Goal: Transaction & Acquisition: Purchase product/service

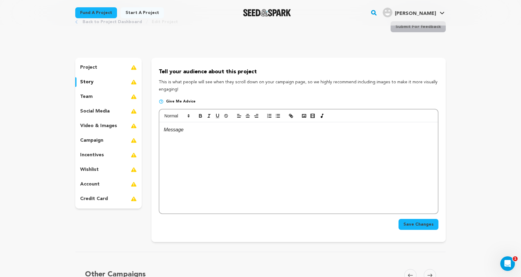
scroll to position [18, 0]
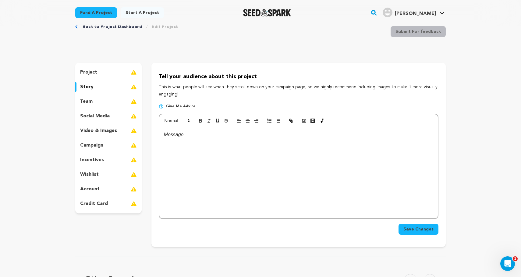
click at [102, 72] on div "project" at bounding box center [108, 73] width 66 height 10
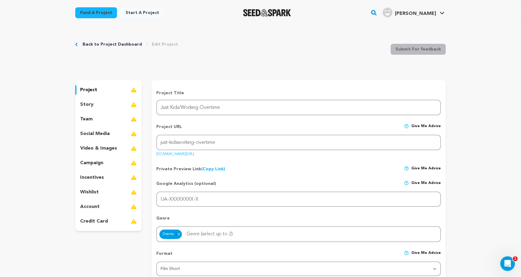
click at [93, 12] on link "Fund a project" at bounding box center [96, 12] width 42 height 11
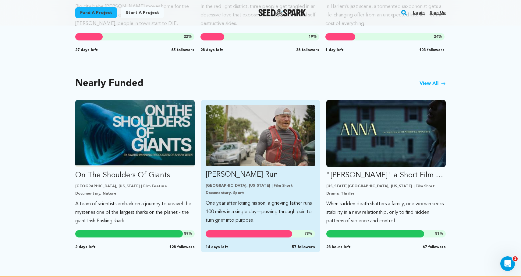
scroll to position [468, 0]
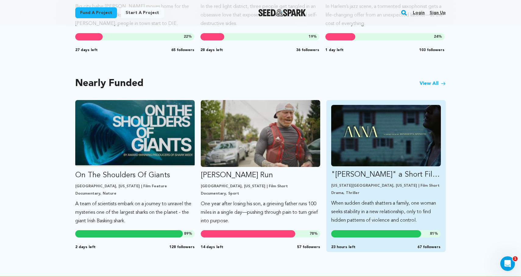
click at [377, 139] on img "Fund &quot;ANNA&quot; a Short Film by Benedetta Spinetti" at bounding box center [386, 136] width 110 height 62
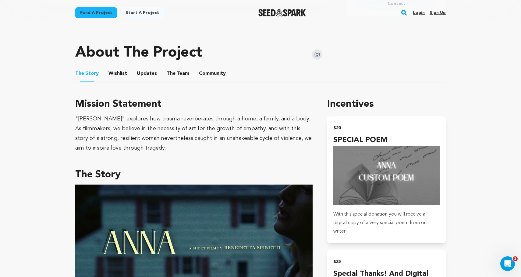
scroll to position [298, 0]
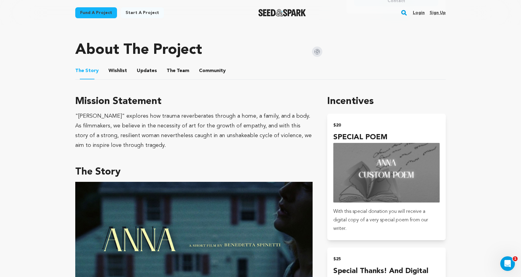
click at [172, 70] on button "The Team" at bounding box center [178, 72] width 15 height 15
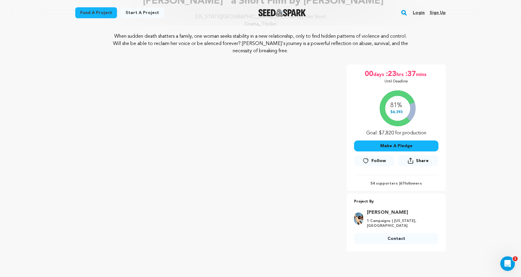
scroll to position [61, 0]
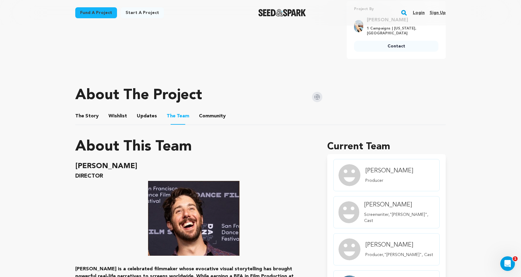
scroll to position [279, 0]
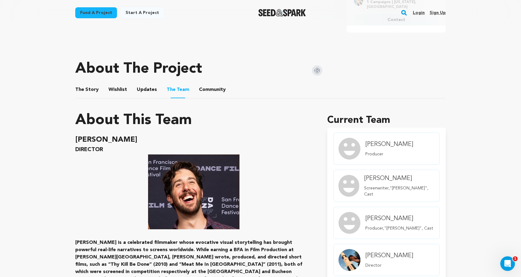
click at [88, 86] on button "The Story" at bounding box center [87, 91] width 15 height 15
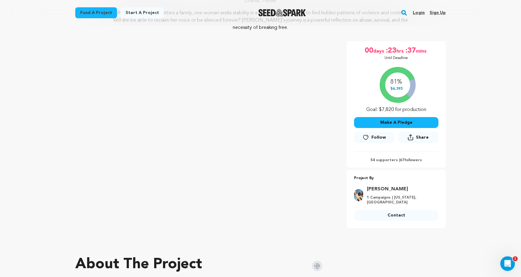
scroll to position [76, 0]
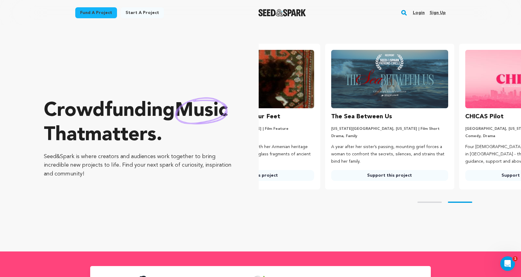
click at [422, 12] on link "Login" at bounding box center [419, 13] width 12 height 10
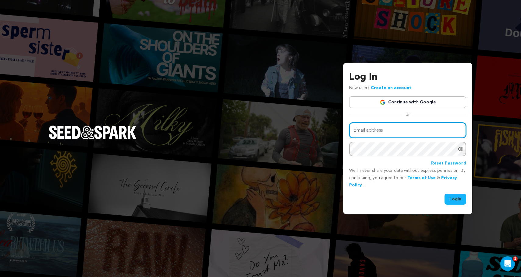
type input "hudson.loverro@gmail.com"
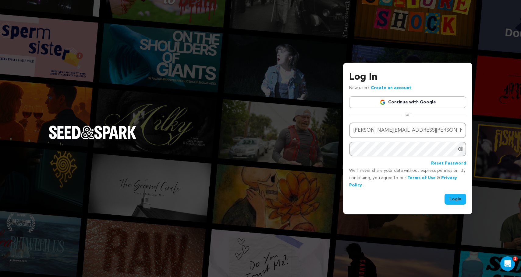
click at [451, 200] on button "Login" at bounding box center [455, 199] width 22 height 11
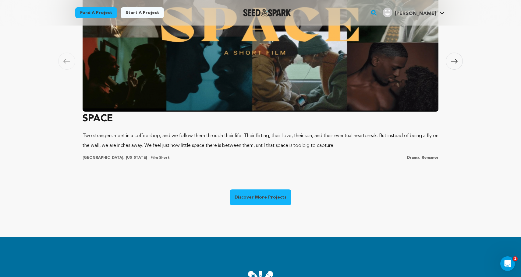
scroll to position [474, 0]
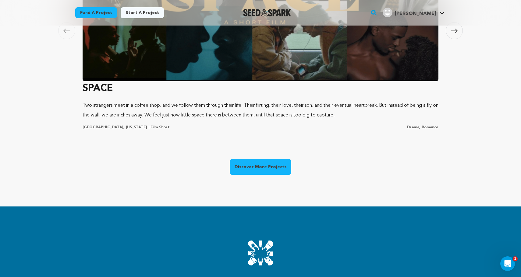
click at [274, 174] on link "Discover More Projects" at bounding box center [261, 167] width 62 height 16
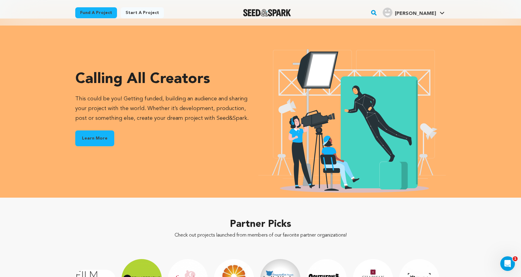
scroll to position [727, 0]
click at [104, 138] on link "Learn More" at bounding box center [94, 138] width 39 height 16
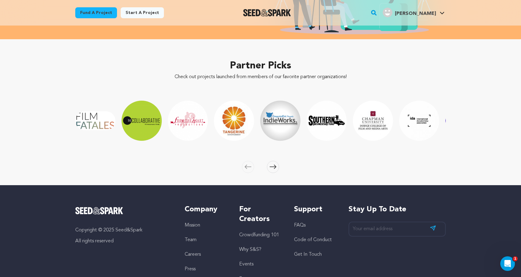
scroll to position [879, 0]
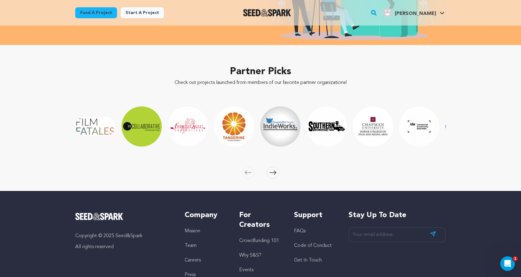
click at [271, 171] on icon at bounding box center [272, 173] width 7 height 5
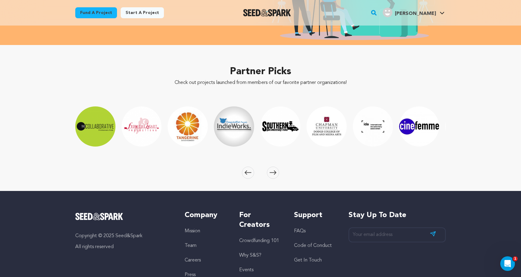
click at [269, 174] on icon at bounding box center [272, 173] width 7 height 5
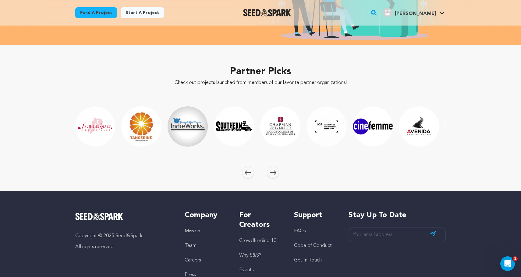
click at [269, 174] on icon at bounding box center [272, 173] width 7 height 5
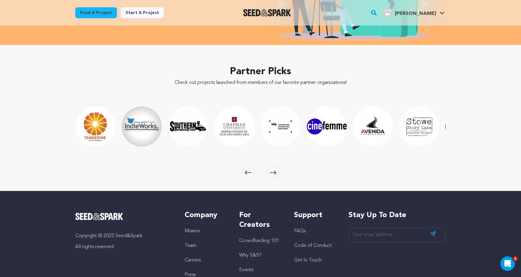
click at [269, 174] on icon at bounding box center [272, 173] width 7 height 5
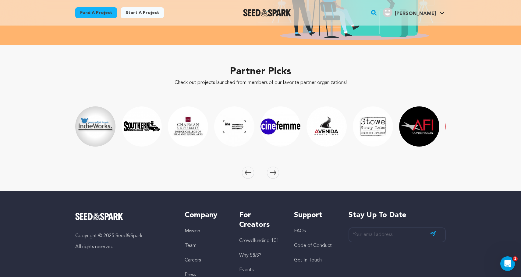
click at [269, 174] on icon at bounding box center [272, 173] width 7 height 5
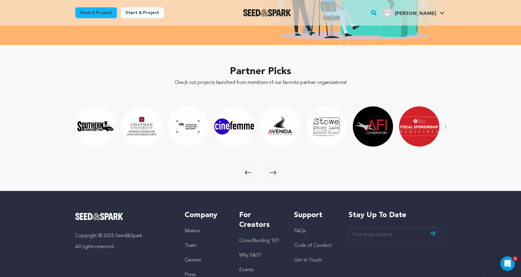
click at [269, 174] on icon at bounding box center [272, 173] width 7 height 5
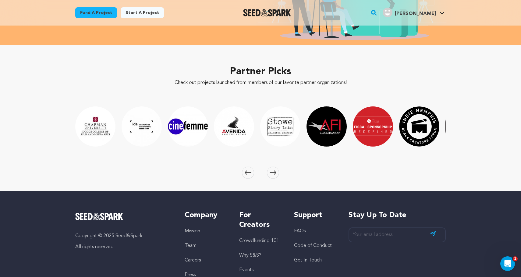
click at [269, 174] on icon at bounding box center [272, 173] width 7 height 5
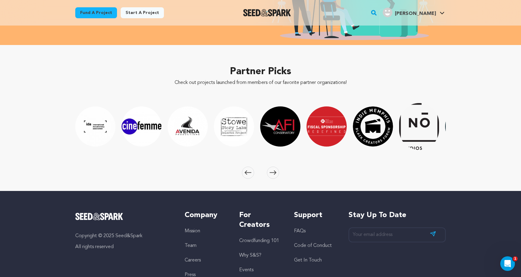
click at [269, 174] on icon at bounding box center [272, 173] width 7 height 5
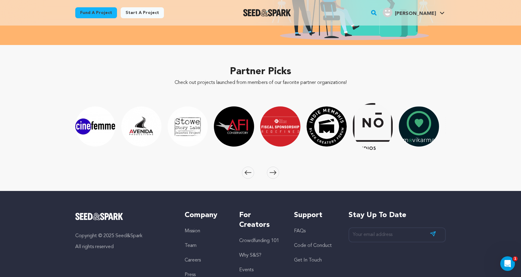
click at [269, 174] on icon at bounding box center [272, 173] width 7 height 5
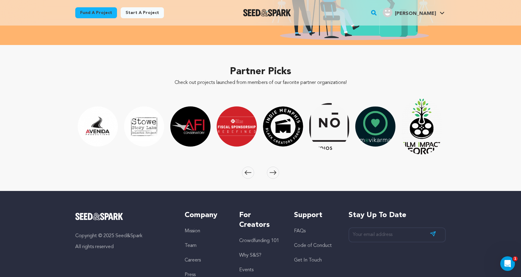
scroll to position [0, 416]
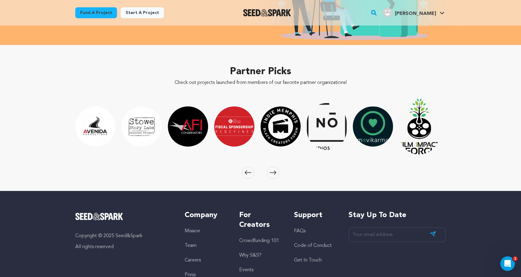
click at [269, 174] on icon at bounding box center [272, 173] width 7 height 5
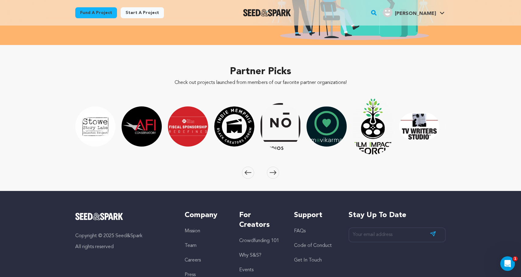
click at [269, 174] on icon at bounding box center [272, 173] width 7 height 5
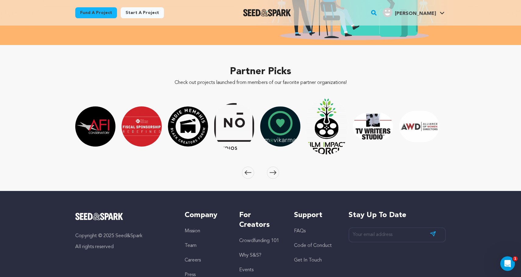
click at [269, 174] on icon at bounding box center [272, 173] width 7 height 5
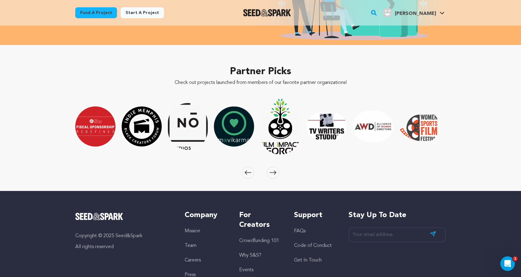
click at [269, 174] on icon at bounding box center [272, 173] width 7 height 5
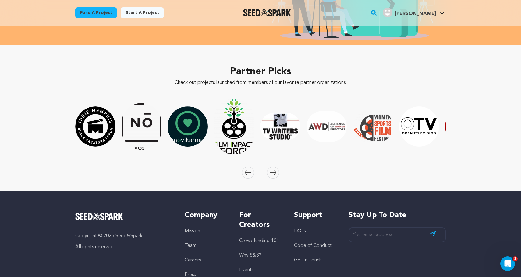
click at [269, 174] on icon at bounding box center [272, 173] width 7 height 5
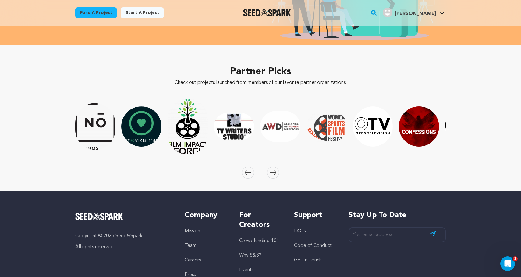
click at [269, 174] on icon at bounding box center [272, 173] width 7 height 5
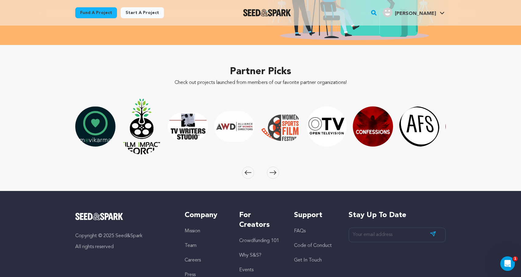
click at [269, 174] on icon at bounding box center [272, 173] width 7 height 5
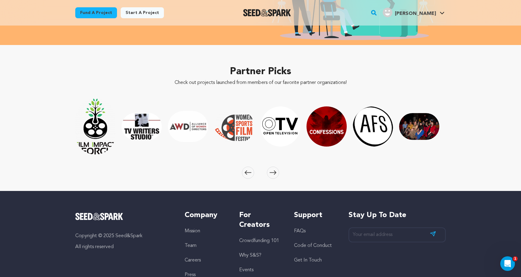
click at [269, 174] on icon at bounding box center [272, 173] width 7 height 5
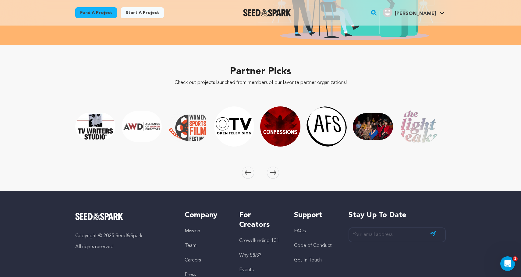
click at [269, 174] on icon at bounding box center [272, 173] width 7 height 5
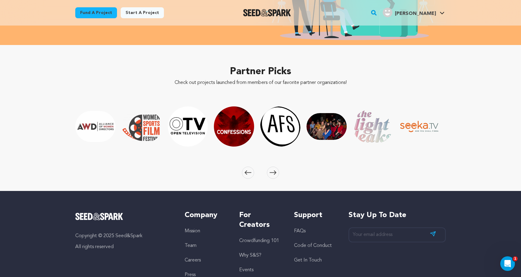
click at [269, 174] on icon at bounding box center [272, 173] width 7 height 5
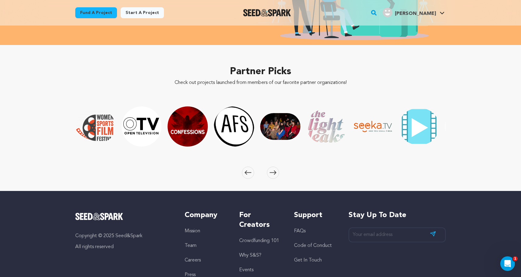
click at [269, 174] on icon at bounding box center [272, 173] width 7 height 5
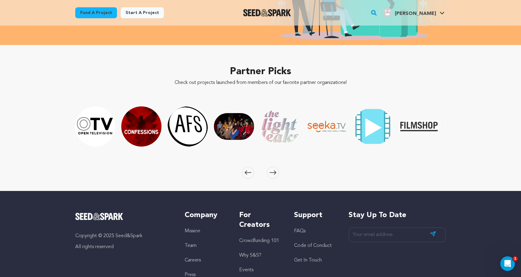
click at [269, 174] on icon at bounding box center [272, 173] width 7 height 5
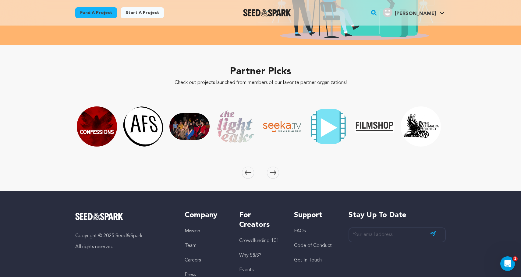
scroll to position [0, 971]
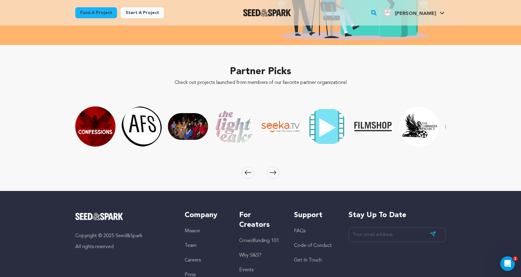
click at [270, 174] on icon at bounding box center [272, 173] width 7 height 5
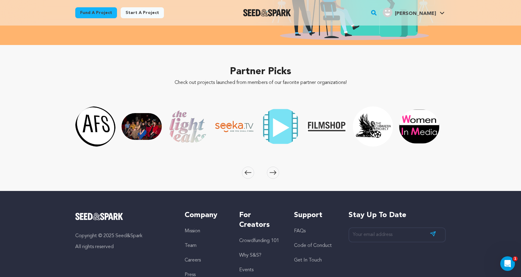
click at [270, 174] on icon at bounding box center [272, 173] width 7 height 5
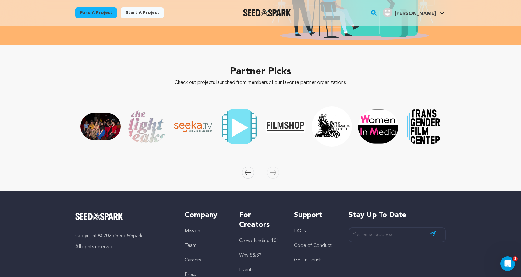
scroll to position [0, 1059]
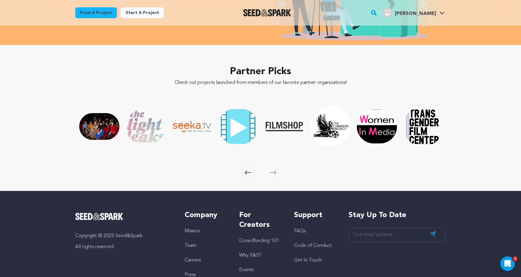
click at [270, 174] on icon at bounding box center [272, 173] width 7 height 5
click at [251, 174] on icon at bounding box center [248, 173] width 7 height 5
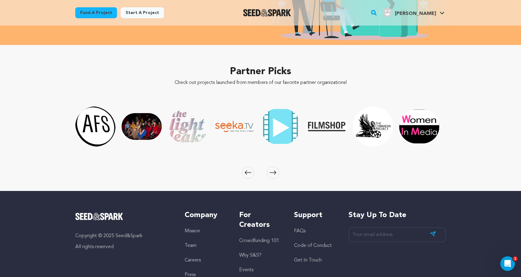
click at [251, 174] on icon at bounding box center [248, 173] width 7 height 5
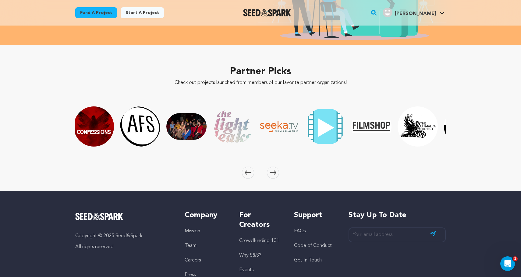
click at [251, 174] on icon at bounding box center [248, 173] width 7 height 5
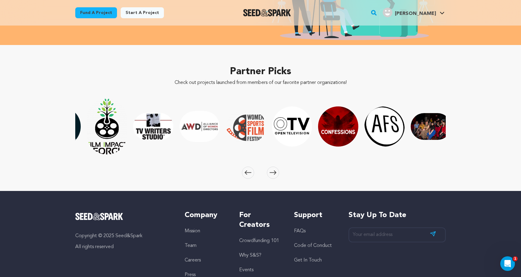
click at [251, 174] on icon at bounding box center [248, 173] width 7 height 5
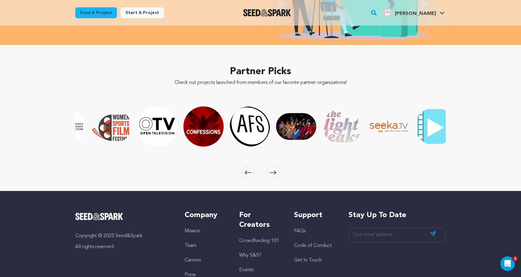
click at [251, 174] on icon at bounding box center [248, 173] width 7 height 5
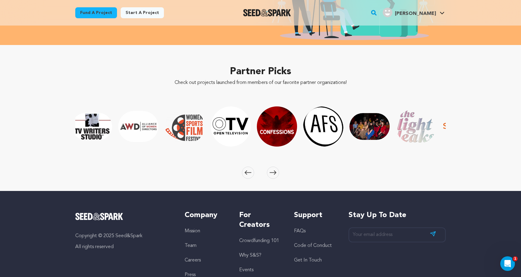
click at [251, 174] on icon at bounding box center [248, 173] width 7 height 5
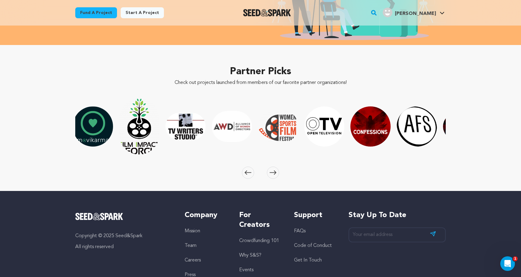
click at [251, 174] on icon at bounding box center [248, 173] width 7 height 5
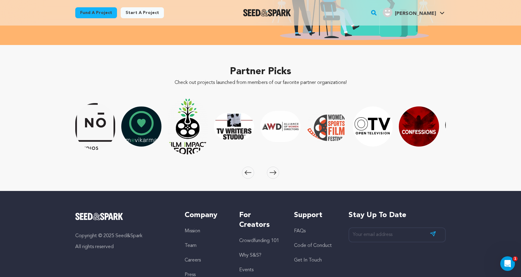
click at [251, 174] on icon at bounding box center [248, 173] width 7 height 5
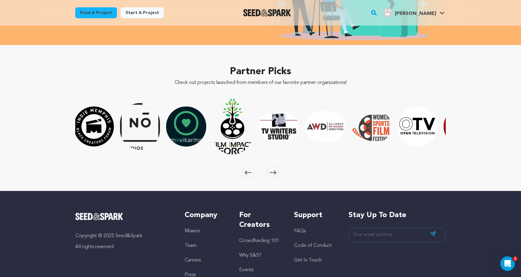
click at [251, 174] on icon at bounding box center [248, 173] width 7 height 5
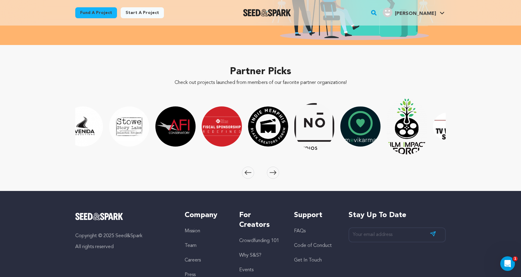
click at [251, 174] on icon at bounding box center [248, 173] width 7 height 5
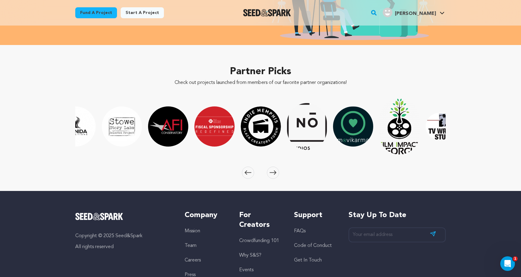
click at [251, 174] on icon at bounding box center [248, 173] width 7 height 5
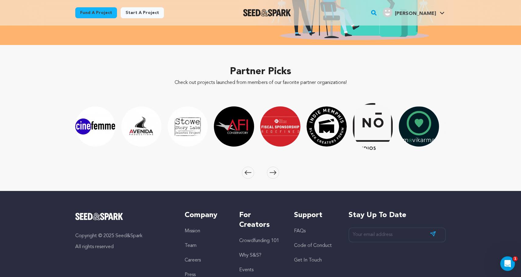
click at [251, 174] on icon at bounding box center [248, 173] width 7 height 5
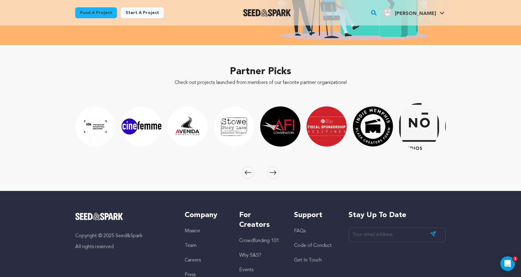
click at [251, 174] on icon at bounding box center [248, 173] width 7 height 5
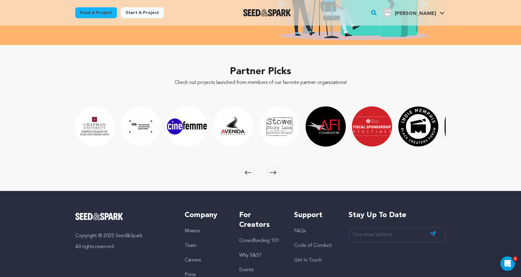
click at [251, 174] on icon at bounding box center [248, 173] width 7 height 5
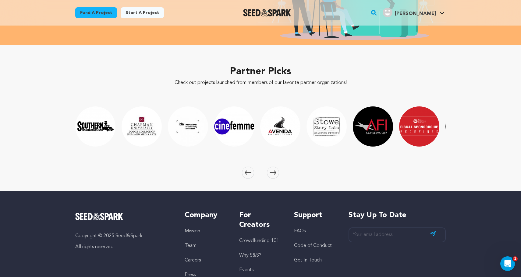
click at [251, 174] on icon at bounding box center [248, 173] width 7 height 5
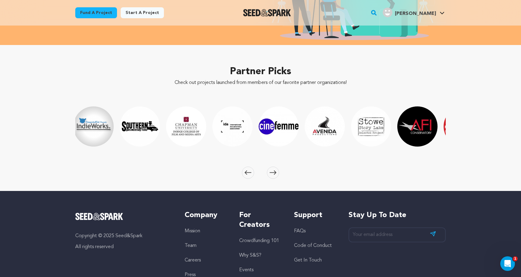
scroll to position [0, 185]
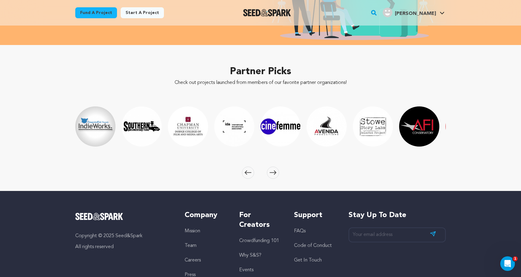
click at [191, 129] on img "Dodge College of Film and Media Arts at Chapman University" at bounding box center [188, 127] width 40 height 40
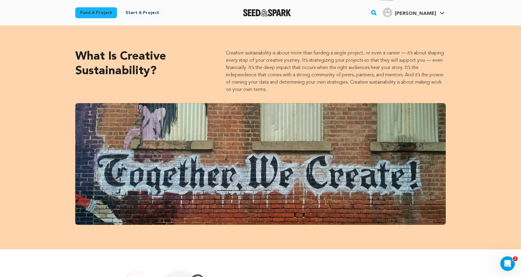
scroll to position [195, 0]
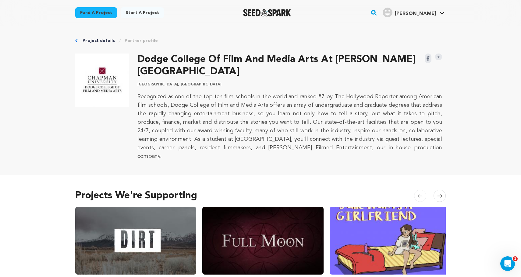
click at [94, 41] on link "Project details" at bounding box center [99, 41] width 32 height 6
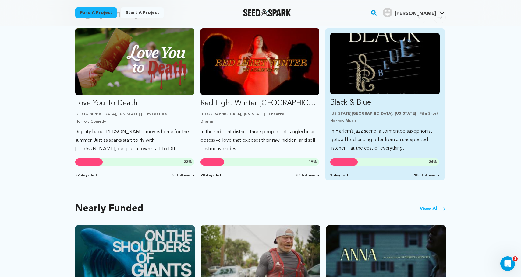
scroll to position [338, 0]
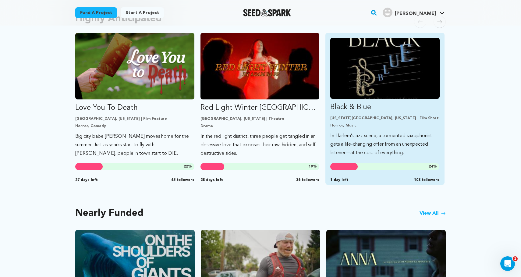
click at [398, 125] on p "Horror, Music" at bounding box center [384, 125] width 109 height 5
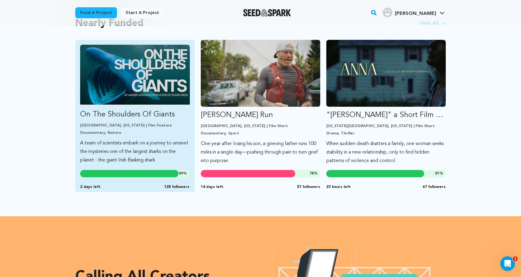
scroll to position [529, 0]
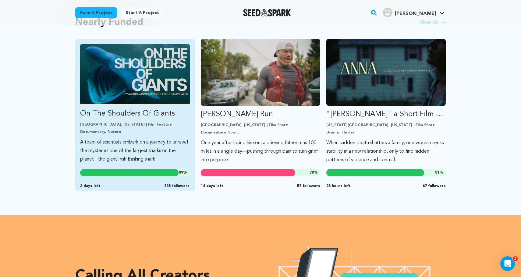
click at [157, 146] on p "A team of scientists embark on a journey to unravel the mysteries one of the la…" at bounding box center [135, 151] width 110 height 26
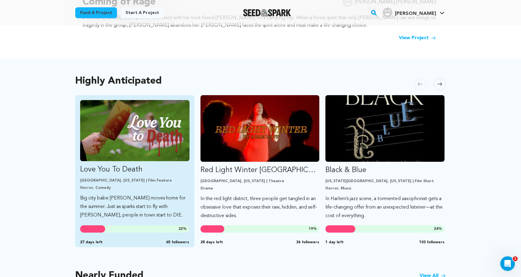
scroll to position [280, 0]
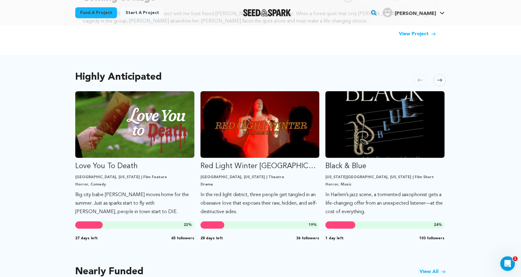
click at [437, 79] on span at bounding box center [439, 80] width 12 height 12
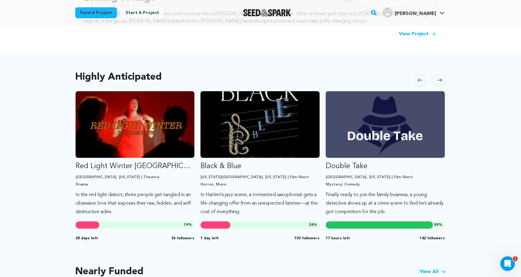
scroll to position [0, 125]
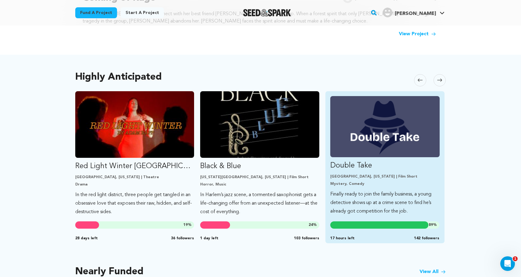
click at [399, 168] on p "Double Take" at bounding box center [384, 166] width 109 height 10
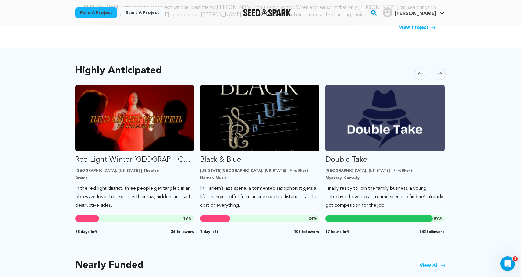
scroll to position [289, 0]
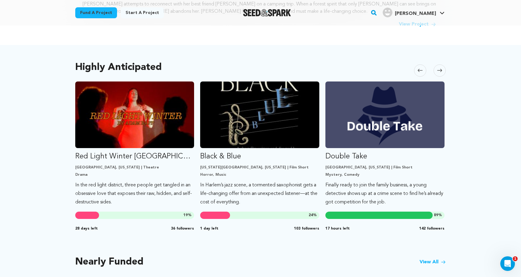
click at [440, 70] on icon at bounding box center [439, 70] width 5 height 5
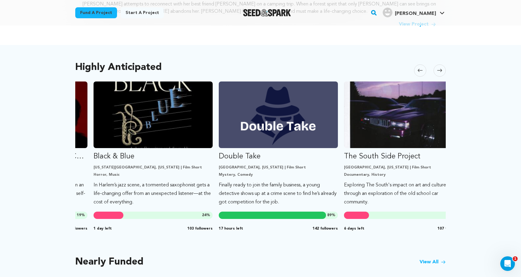
scroll to position [0, 250]
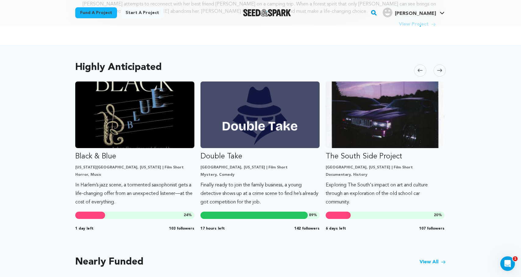
click at [440, 72] on icon at bounding box center [439, 70] width 5 height 3
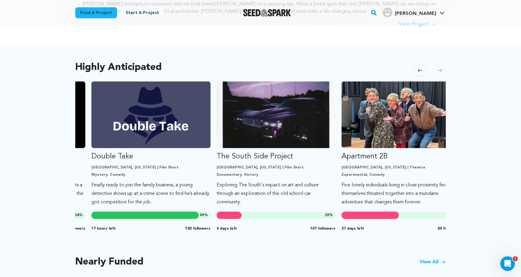
scroll to position [0, 375]
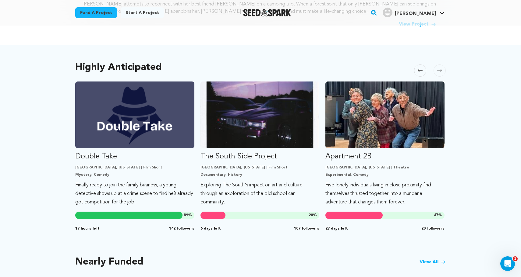
click at [440, 72] on icon at bounding box center [439, 70] width 5 height 3
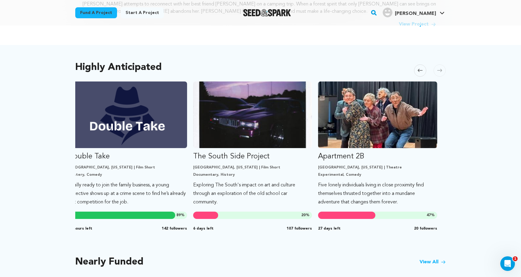
click at [440, 71] on icon at bounding box center [439, 70] width 5 height 5
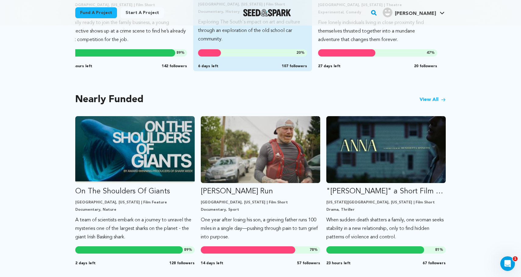
scroll to position [452, 0]
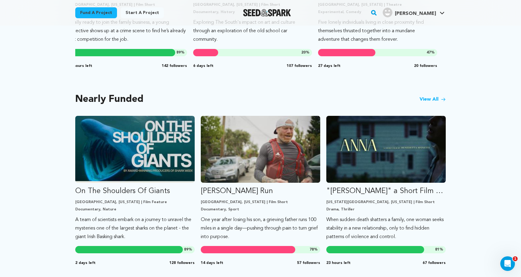
click at [440, 98] on link "View All" at bounding box center [432, 99] width 26 height 7
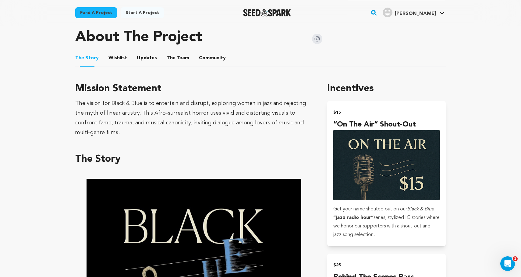
scroll to position [311, 0]
click at [119, 57] on button "Wishlist" at bounding box center [118, 59] width 15 height 15
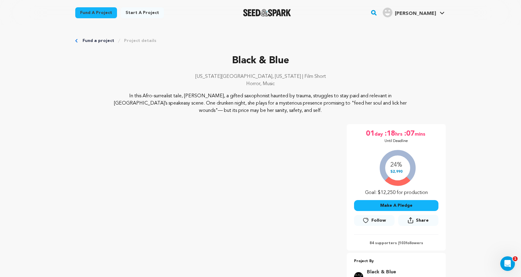
click at [77, 39] on icon "Breadcrumb" at bounding box center [76, 41] width 2 height 4
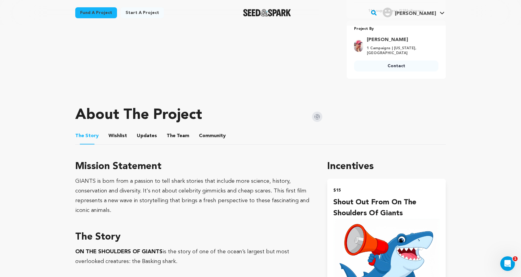
scroll to position [235, 0]
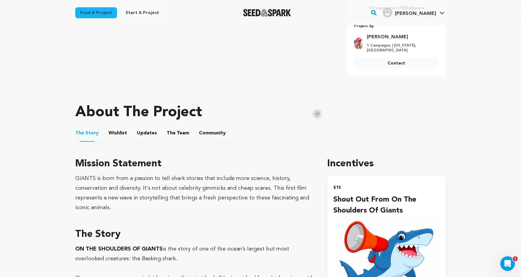
click at [176, 131] on button "The Team" at bounding box center [178, 134] width 15 height 15
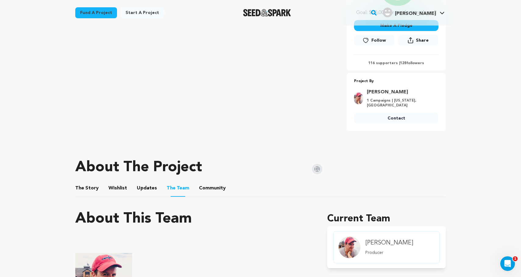
scroll to position [157, 0]
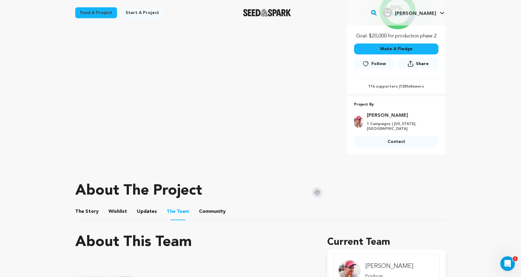
scroll to position [235, 0]
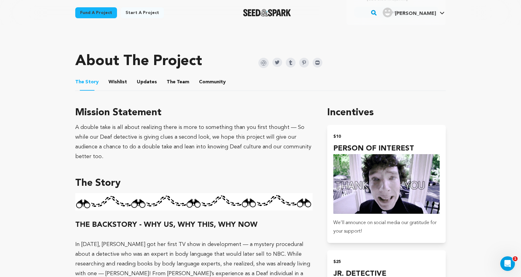
scroll to position [284, 0]
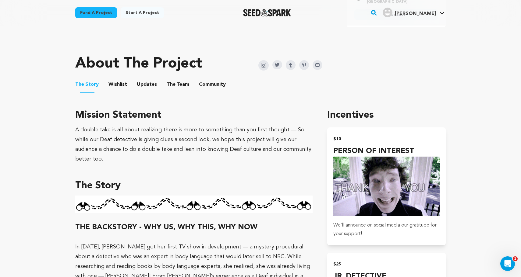
click at [178, 87] on button "The Team" at bounding box center [178, 86] width 15 height 15
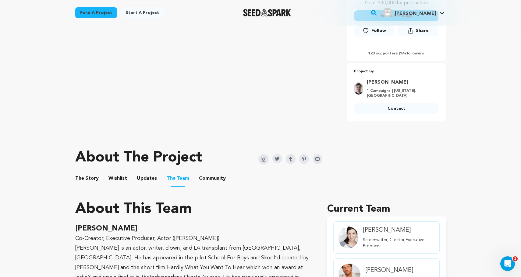
scroll to position [191, 0]
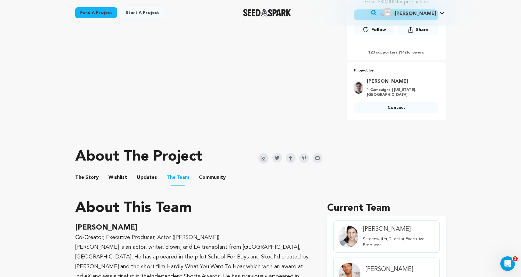
click at [116, 176] on button "Wishlist" at bounding box center [118, 179] width 15 height 15
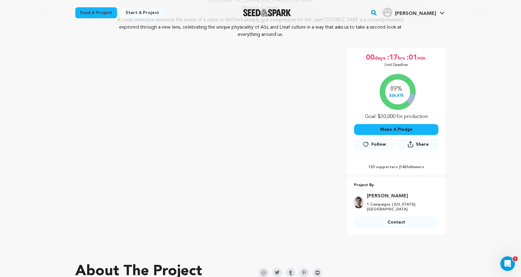
scroll to position [71, 0]
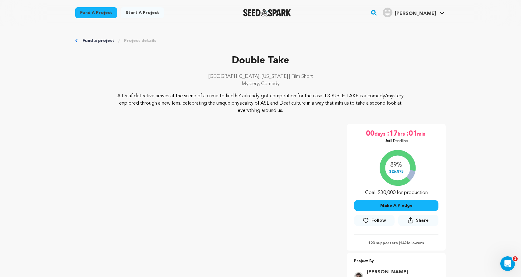
scroll to position [284, 0]
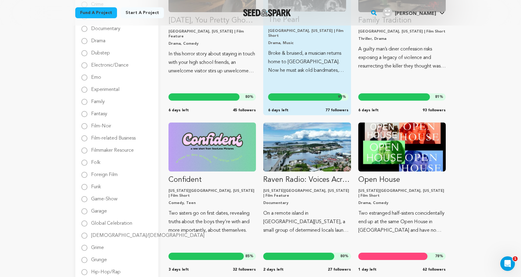
scroll to position [321, 0]
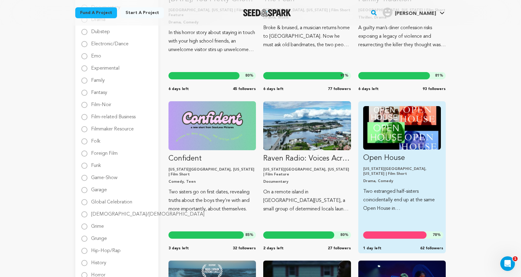
click at [404, 164] on link "Open House New York City, New York | Film Short Drama, Comedy Two estranged hal…" at bounding box center [402, 159] width 78 height 107
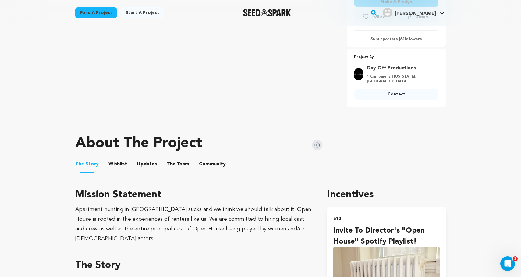
scroll to position [203, 0]
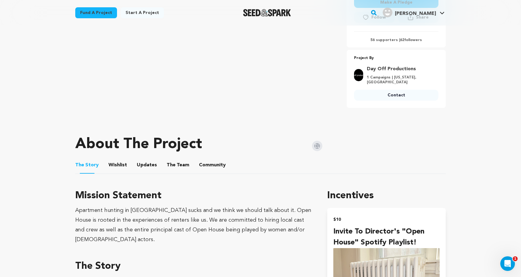
click at [172, 167] on button "The Team" at bounding box center [178, 166] width 15 height 15
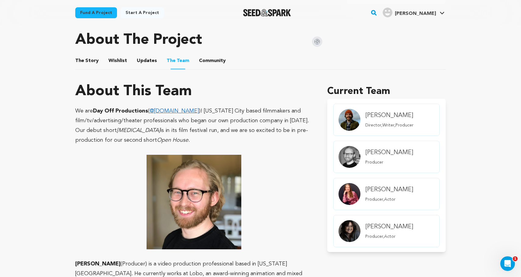
scroll to position [324, 0]
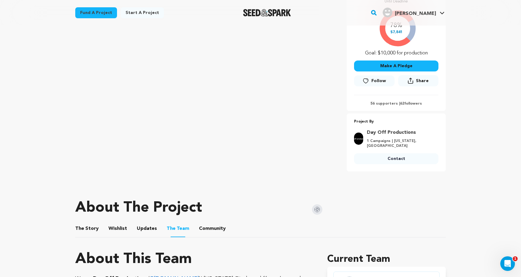
click at [208, 229] on button "Community" at bounding box center [212, 230] width 15 height 15
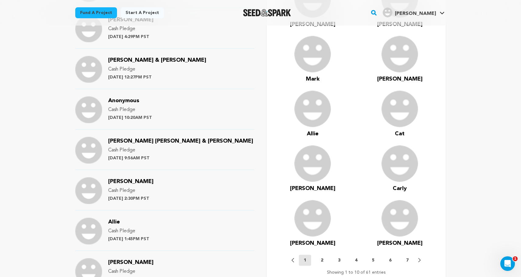
scroll to position [439, 0]
click at [128, 100] on span "Anonymous" at bounding box center [123, 100] width 31 height 5
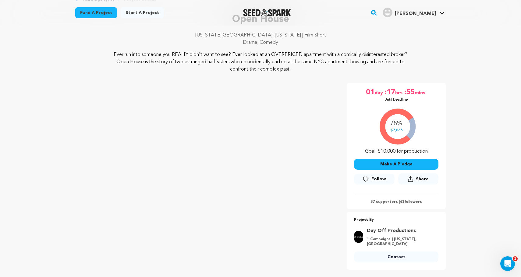
scroll to position [44, 0]
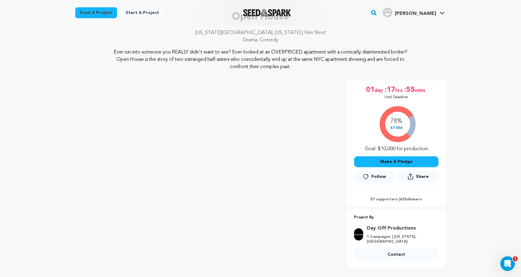
click at [381, 161] on button "Make A Pledge" at bounding box center [396, 162] width 84 height 11
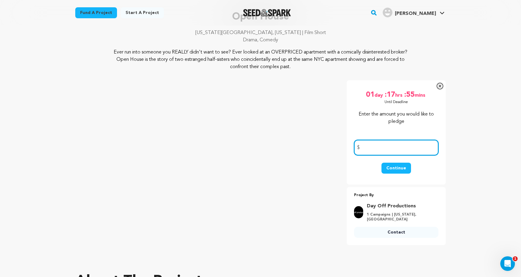
click at [374, 149] on input "number" at bounding box center [396, 148] width 84 height 16
type input "10"
click at [392, 170] on button "Continue" at bounding box center [396, 168] width 30 height 11
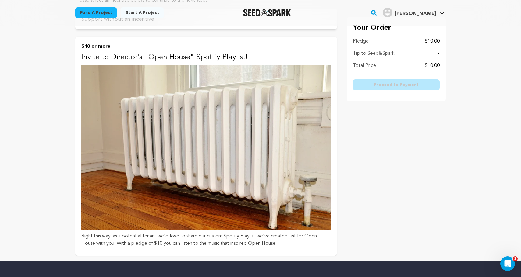
scroll to position [108, 0]
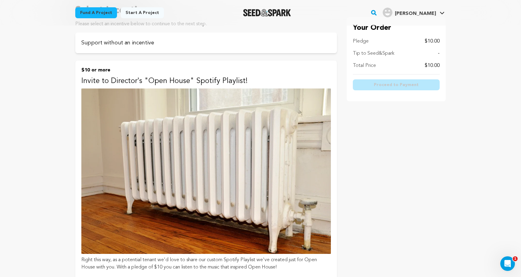
click at [237, 175] on img at bounding box center [205, 172] width 249 height 166
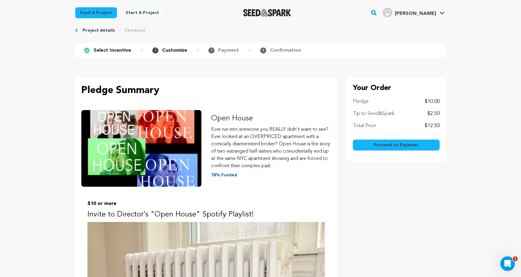
scroll to position [13, 0]
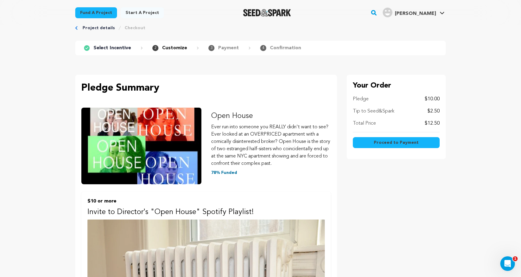
click at [412, 143] on span "Proceed to Payment" at bounding box center [396, 143] width 45 height 6
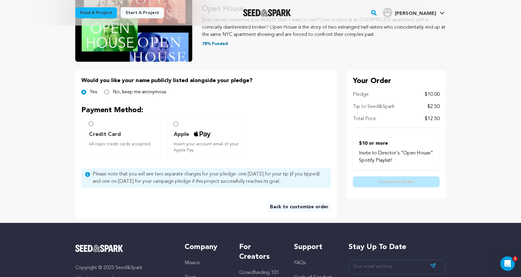
scroll to position [85, 0]
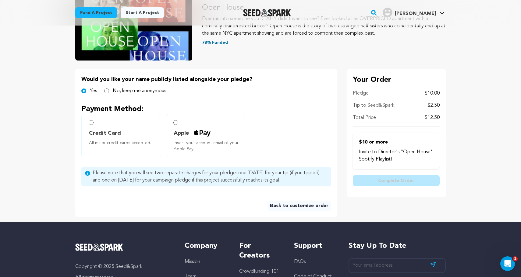
click at [302, 206] on link "Back to customize order" at bounding box center [298, 206] width 63 height 10
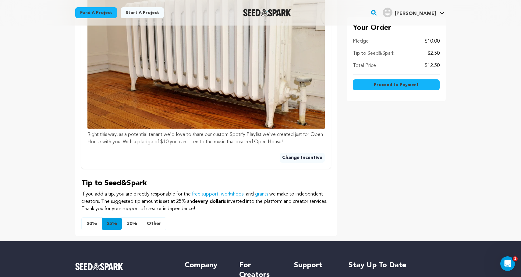
scroll to position [265, 0]
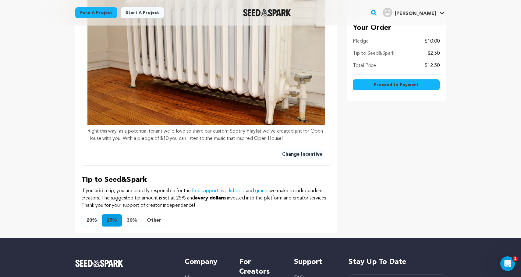
click at [95, 221] on button "20%" at bounding box center [92, 221] width 20 height 12
click at [153, 220] on button "Other" at bounding box center [154, 221] width 24 height 12
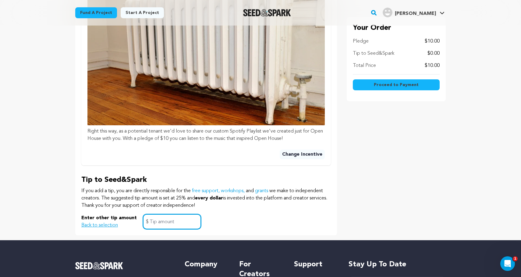
click at [154, 222] on input "text" at bounding box center [172, 222] width 58 height 16
click button "$10 or more Invite to Director's "Open House" Spotify Playlist! Right this way,…" at bounding box center [0, 0] width 0 height 0
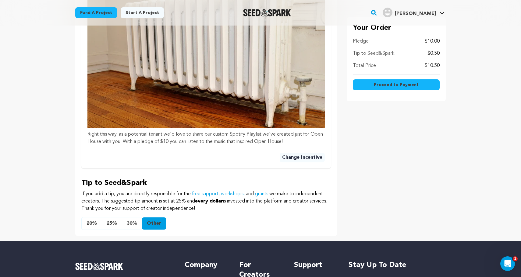
scroll to position [262, 0]
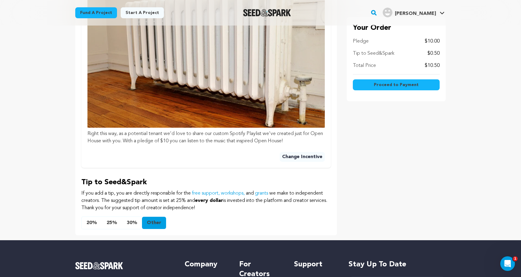
click at [153, 224] on button "Other" at bounding box center [154, 223] width 24 height 12
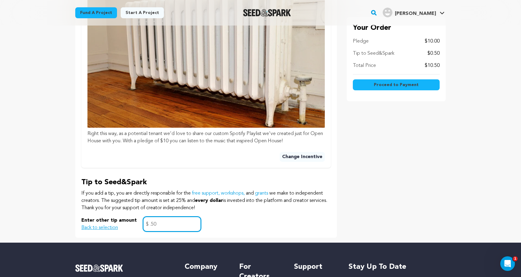
click at [149, 224] on input ".50" at bounding box center [172, 225] width 58 height 16
click at [157, 225] on input "50" at bounding box center [172, 225] width 58 height 16
type input "5"
type input "1"
click at [214, 223] on div "Enter other tip amount Back to selection 1 $" at bounding box center [205, 225] width 249 height 16
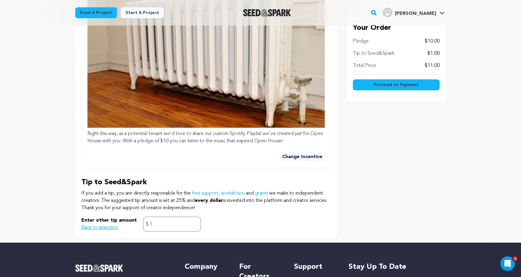
click at [400, 84] on span "Proceed to Payment" at bounding box center [396, 85] width 45 height 6
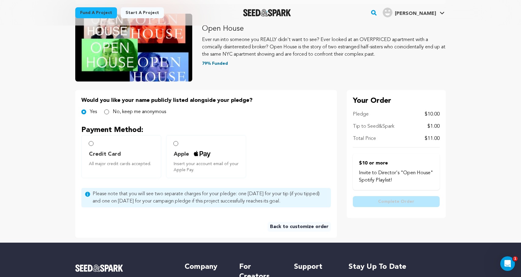
scroll to position [68, 0]
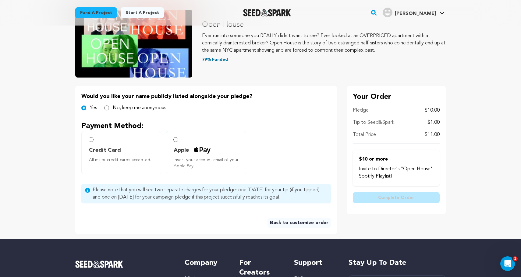
click at [92, 141] on input "Credit Card All major credit cards accepted." at bounding box center [91, 139] width 5 height 5
radio input "false"
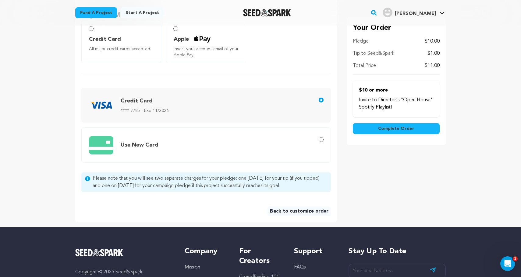
scroll to position [180, 0]
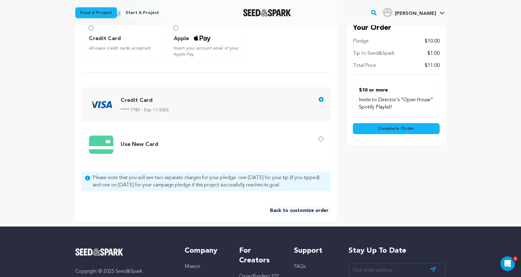
click at [390, 128] on span "Complete Order" at bounding box center [396, 129] width 36 height 6
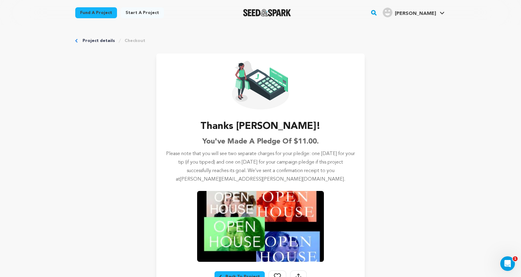
click at [97, 12] on link "Fund a project" at bounding box center [96, 12] width 42 height 11
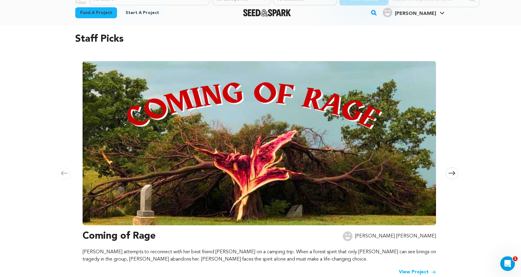
scroll to position [48, 0]
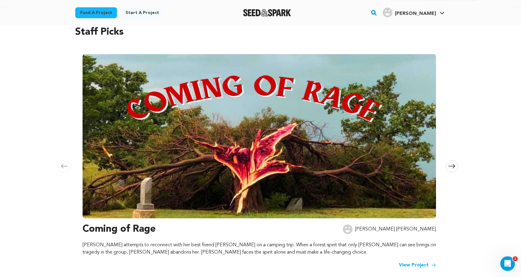
click at [453, 166] on icon at bounding box center [451, 166] width 7 height 4
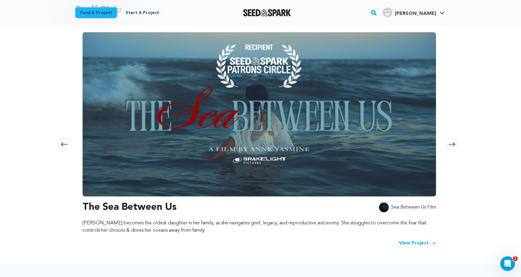
scroll to position [71, 0]
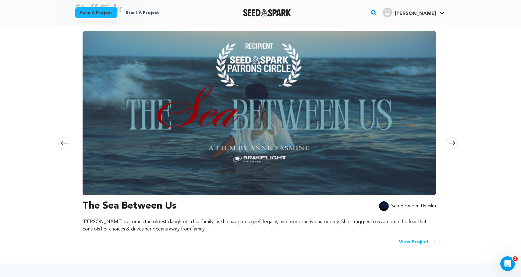
click at [454, 141] on icon at bounding box center [451, 143] width 7 height 5
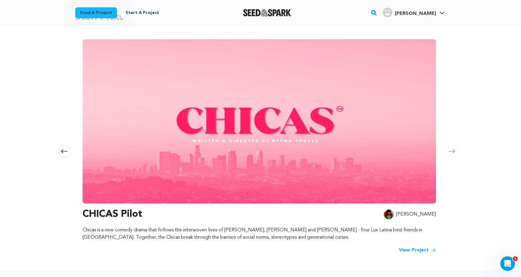
scroll to position [60, 0]
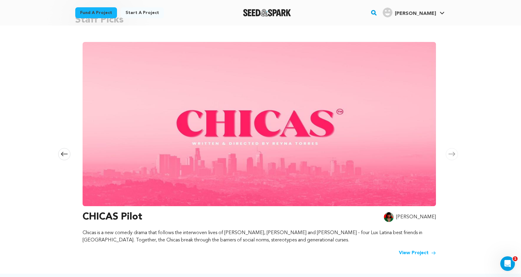
click at [452, 155] on icon at bounding box center [451, 154] width 7 height 5
click at [62, 155] on icon at bounding box center [64, 154] width 7 height 5
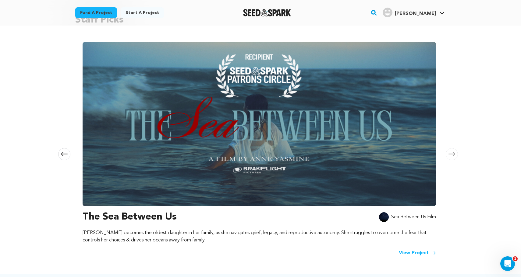
click at [62, 155] on icon at bounding box center [64, 154] width 7 height 5
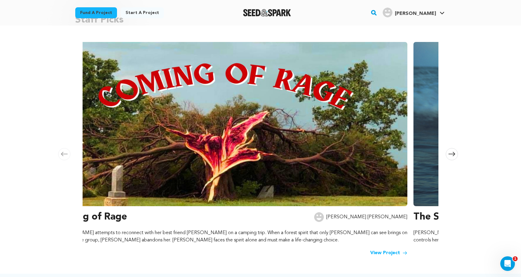
click at [62, 155] on icon at bounding box center [64, 154] width 7 height 5
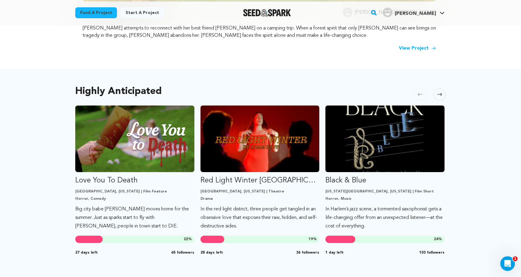
scroll to position [266, 0]
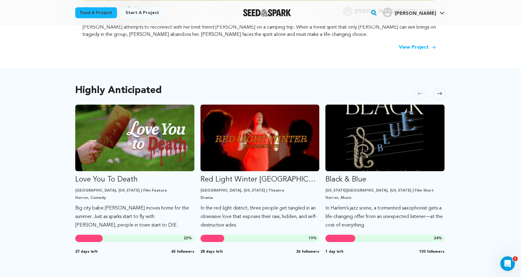
click at [443, 93] on span at bounding box center [439, 94] width 12 height 12
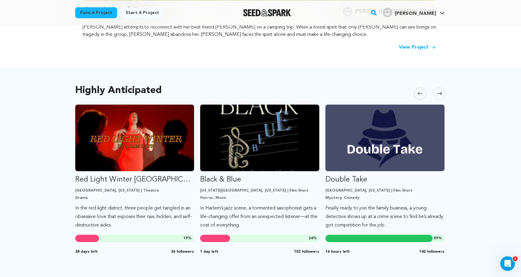
click at [443, 93] on span at bounding box center [439, 94] width 12 height 12
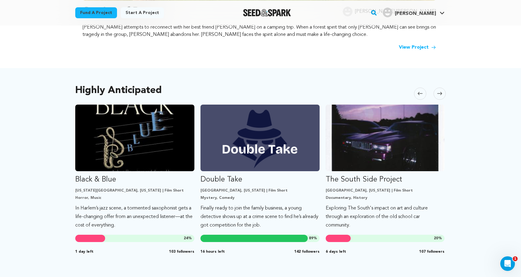
click at [443, 93] on span at bounding box center [439, 94] width 12 height 12
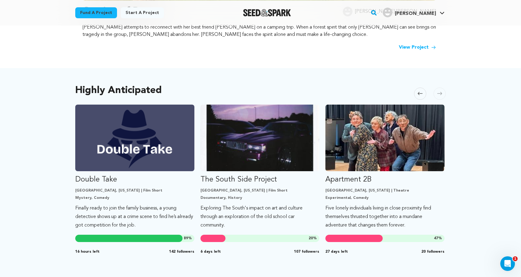
click at [443, 93] on span at bounding box center [439, 94] width 12 height 12
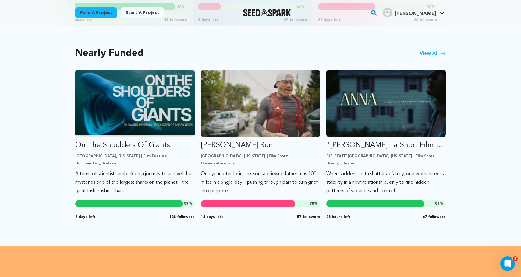
scroll to position [486, 0]
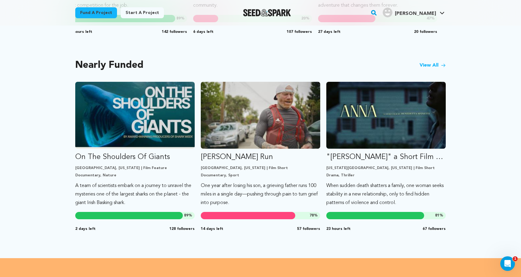
click at [429, 65] on link "View All" at bounding box center [432, 65] width 26 height 7
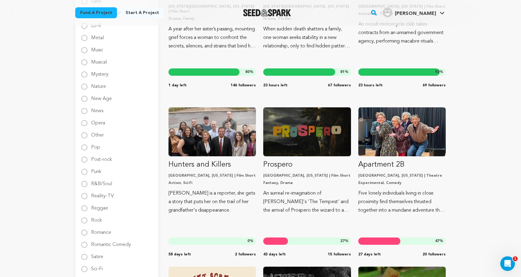
scroll to position [645, 0]
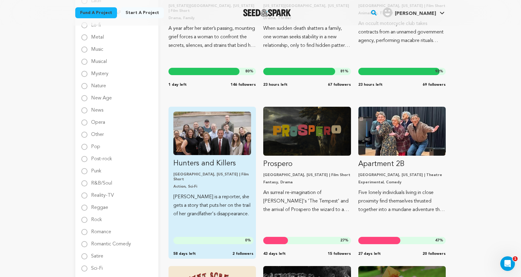
click at [192, 188] on link "Hunters and Killers Akron, Ohio | Film Short Action, Sci-Fi Toni is a reporter,…" at bounding box center [212, 165] width 78 height 107
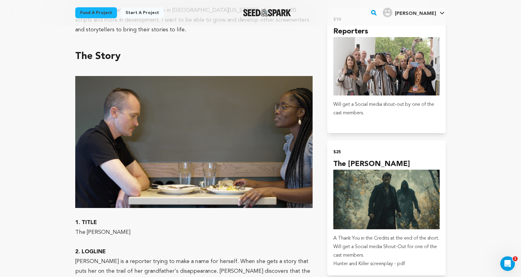
scroll to position [397, 0]
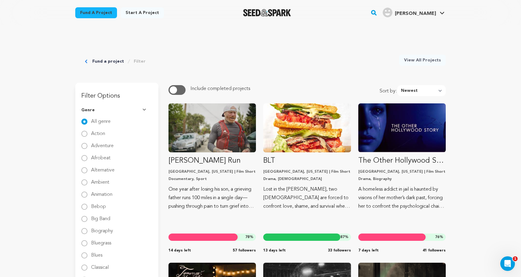
click at [175, 90] on span "button" at bounding box center [173, 89] width 7 height 7
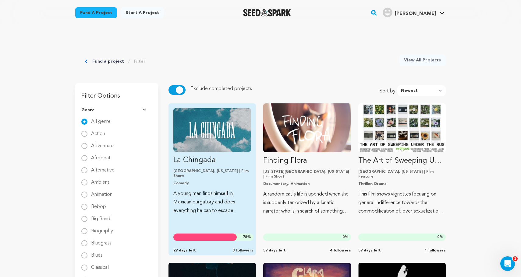
click at [210, 183] on link "La Chingada [GEOGRAPHIC_DATA], [US_STATE] | Film Short Comedy A young man finds…" at bounding box center [212, 161] width 78 height 107
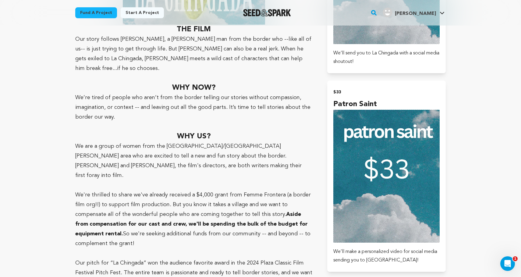
scroll to position [530, 0]
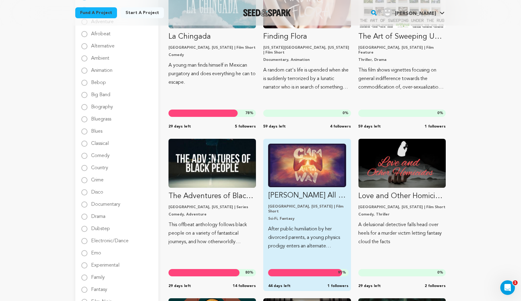
scroll to position [125, 0]
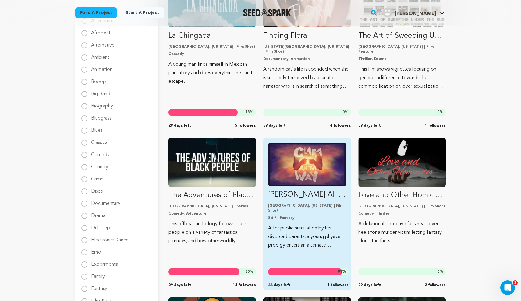
click at [312, 188] on link "[PERSON_NAME] All The Way [GEOGRAPHIC_DATA], [US_STATE] | Film Short Sci-Fi, Fa…" at bounding box center [307, 196] width 78 height 107
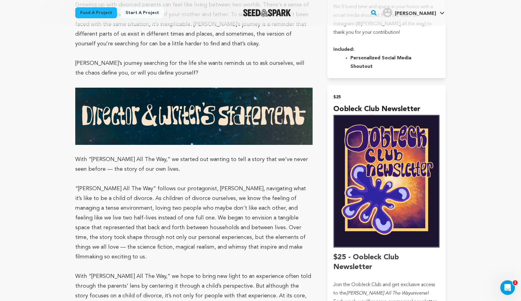
scroll to position [611, 0]
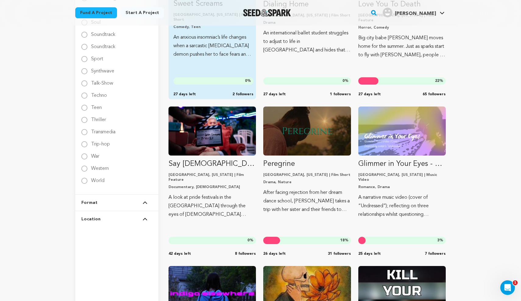
scroll to position [972, 0]
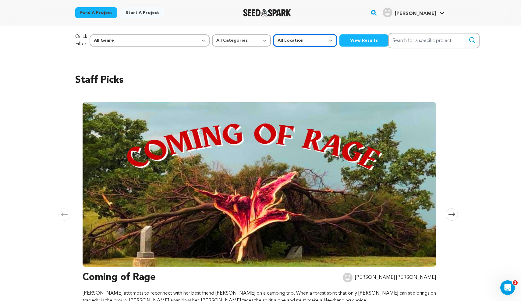
select select "1671"
select select "10892"
click at [339, 42] on button "View Results" at bounding box center [363, 40] width 49 height 12
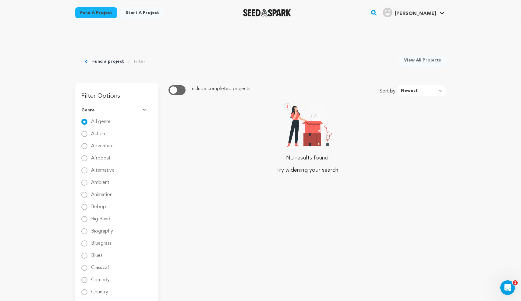
click at [185, 88] on button "button" at bounding box center [176, 90] width 17 height 10
click at [418, 60] on link "View All Projects" at bounding box center [422, 60] width 47 height 11
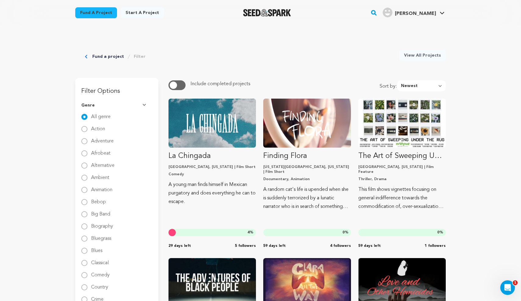
scroll to position [5, 0]
click at [104, 53] on div "Fund a project Filter" at bounding box center [115, 56] width 61 height 13
click at [104, 55] on link "Fund a project" at bounding box center [108, 56] width 32 height 6
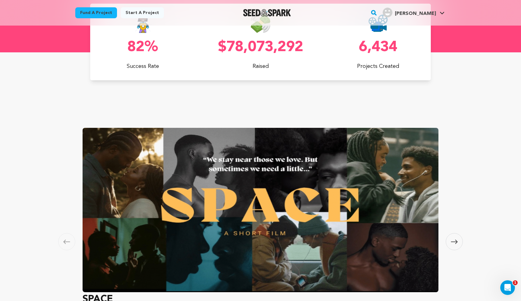
scroll to position [289, 0]
